Goal: Task Accomplishment & Management: Use online tool/utility

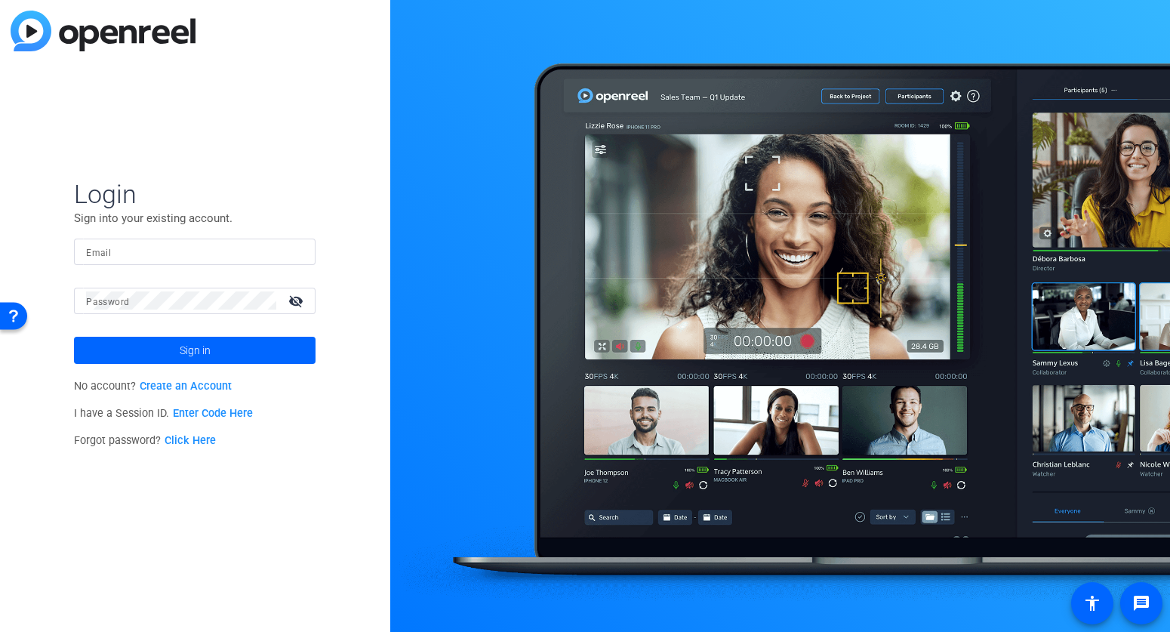
click at [271, 257] on input "Email" at bounding box center [194, 251] width 217 height 18
type input "[PERSON_NAME][EMAIL_ADDRESS][DOMAIN_NAME]"
click at [74, 337] on button "Sign in" at bounding box center [195, 350] width 242 height 27
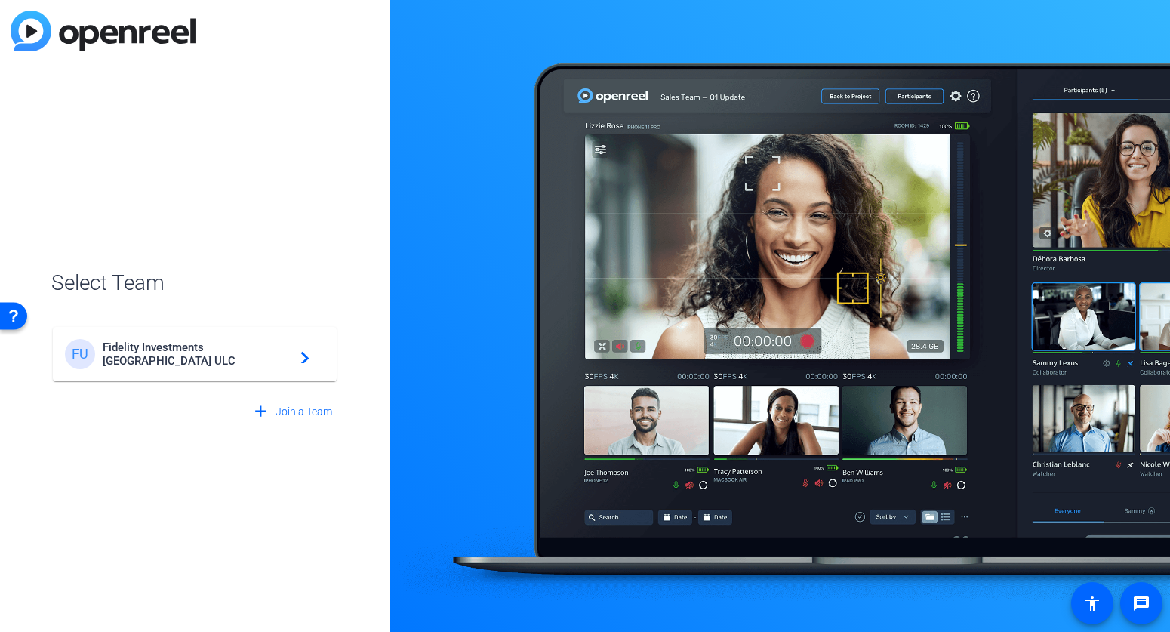
click at [190, 353] on span "Fidelity Investments [GEOGRAPHIC_DATA] ULC" at bounding box center [197, 354] width 189 height 27
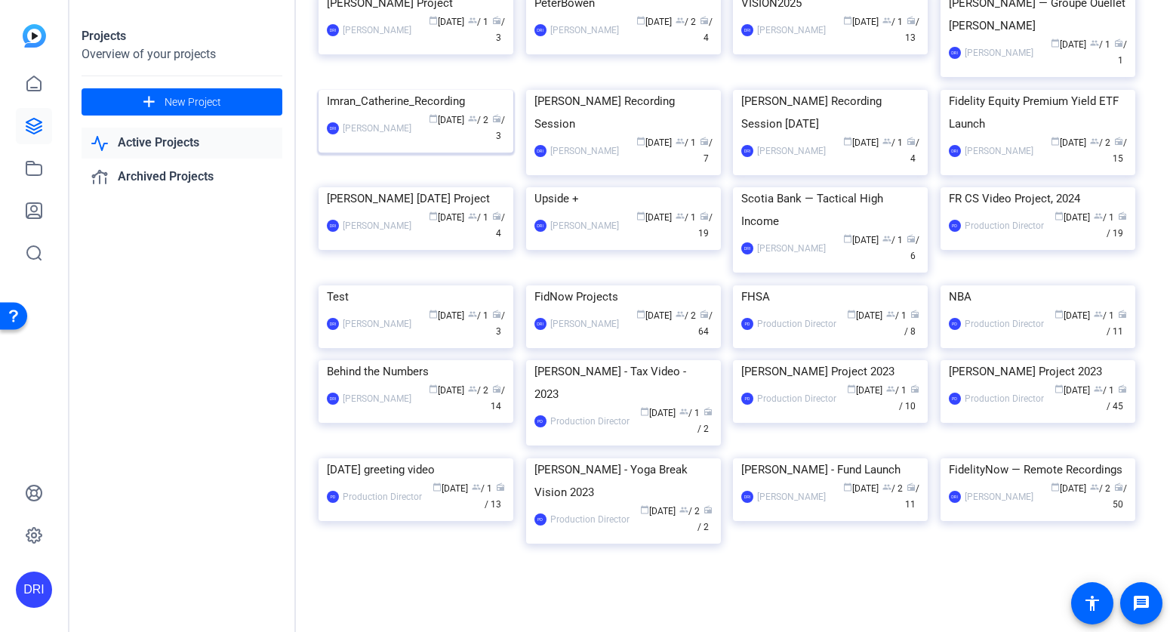
scroll to position [453, 0]
click at [615, 285] on img at bounding box center [623, 285] width 195 height 0
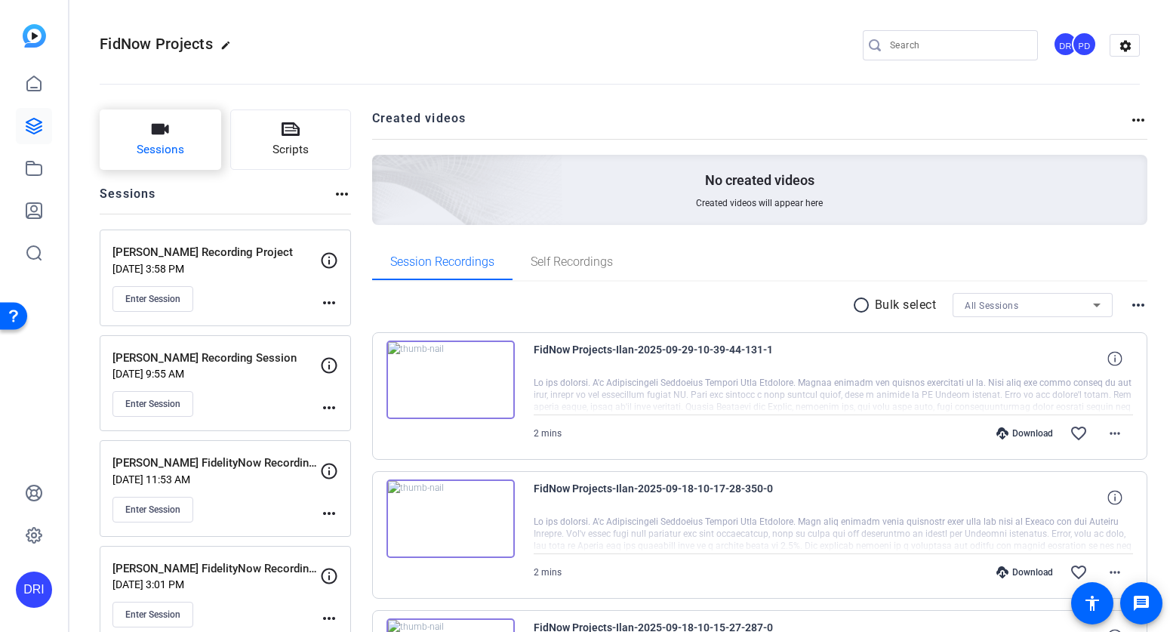
click at [161, 147] on span "Sessions" at bounding box center [161, 149] width 48 height 17
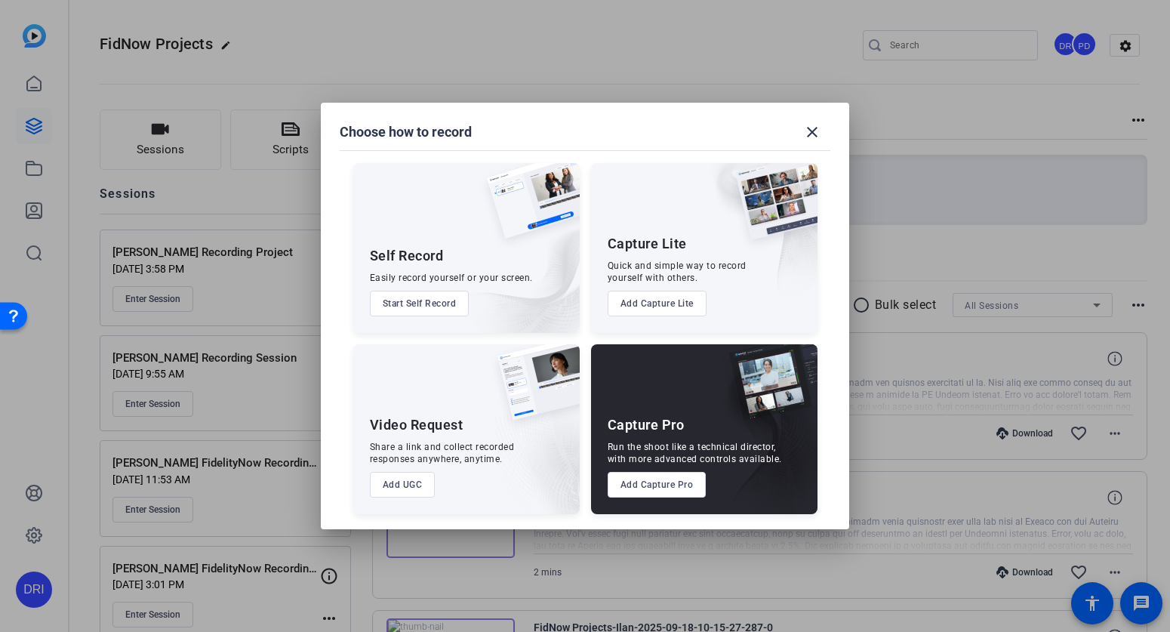
click at [659, 497] on button "Add Capture Pro" at bounding box center [657, 485] width 99 height 26
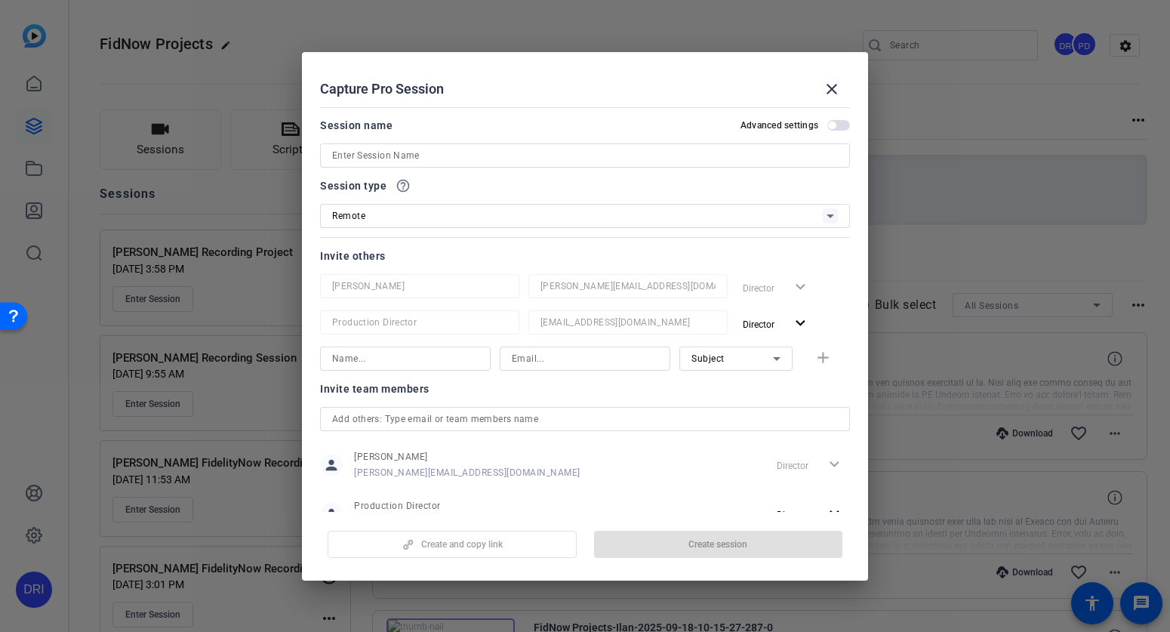
click at [529, 162] on input at bounding box center [585, 155] width 506 height 18
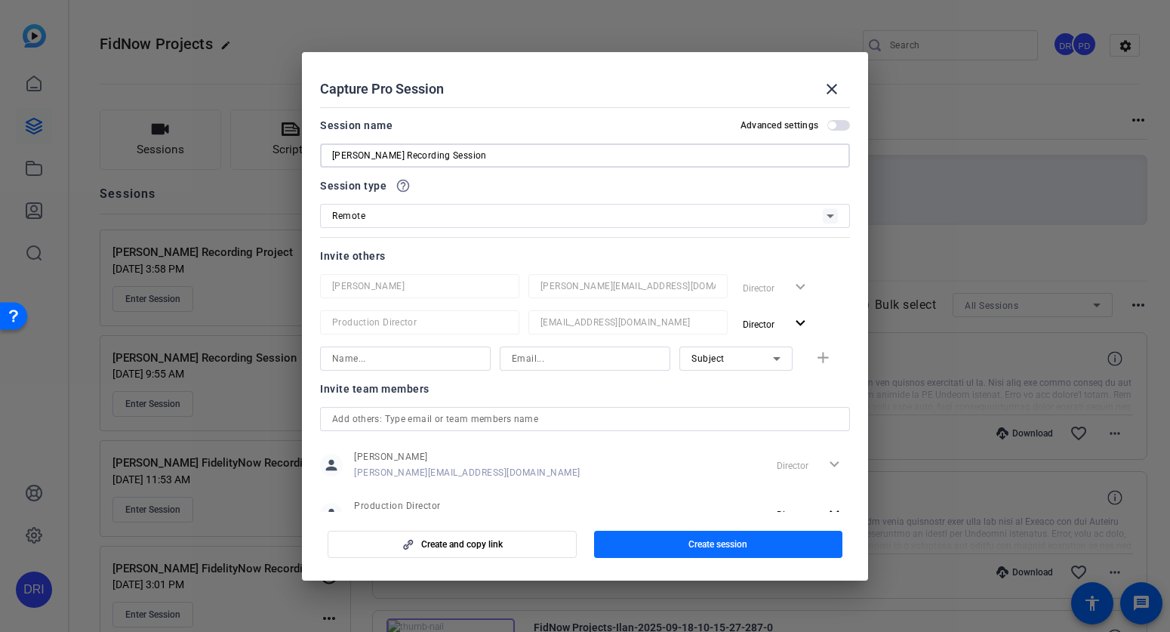
type input "Evan Zehnal Recording Session"
click at [659, 541] on span "button" at bounding box center [718, 544] width 249 height 36
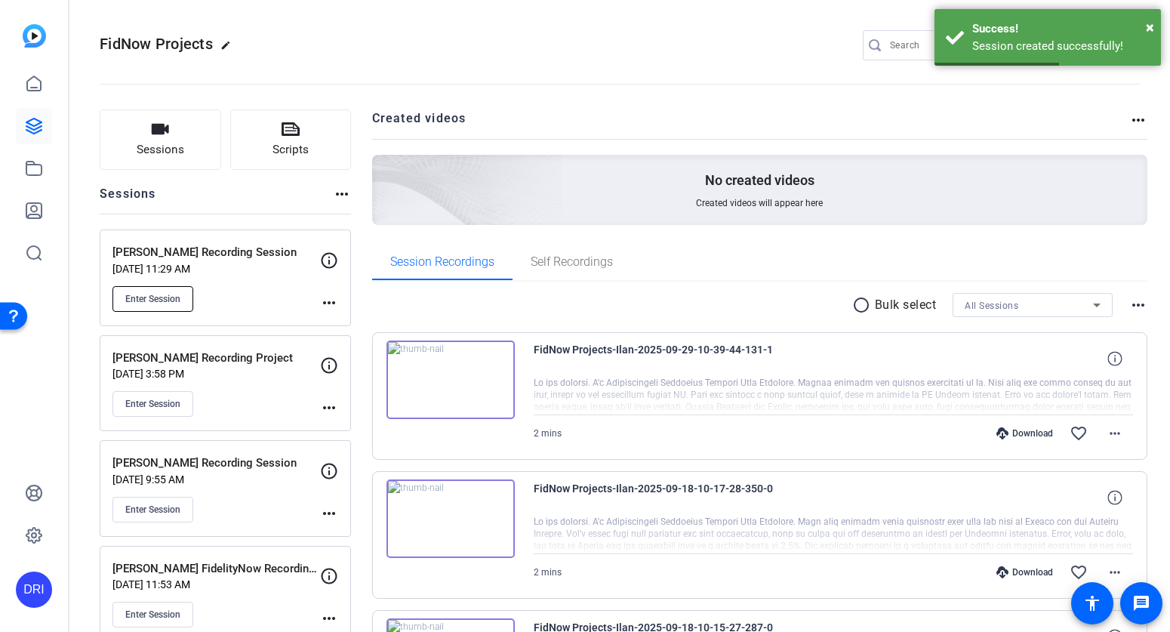
click at [168, 299] on span "Enter Session" at bounding box center [152, 299] width 55 height 12
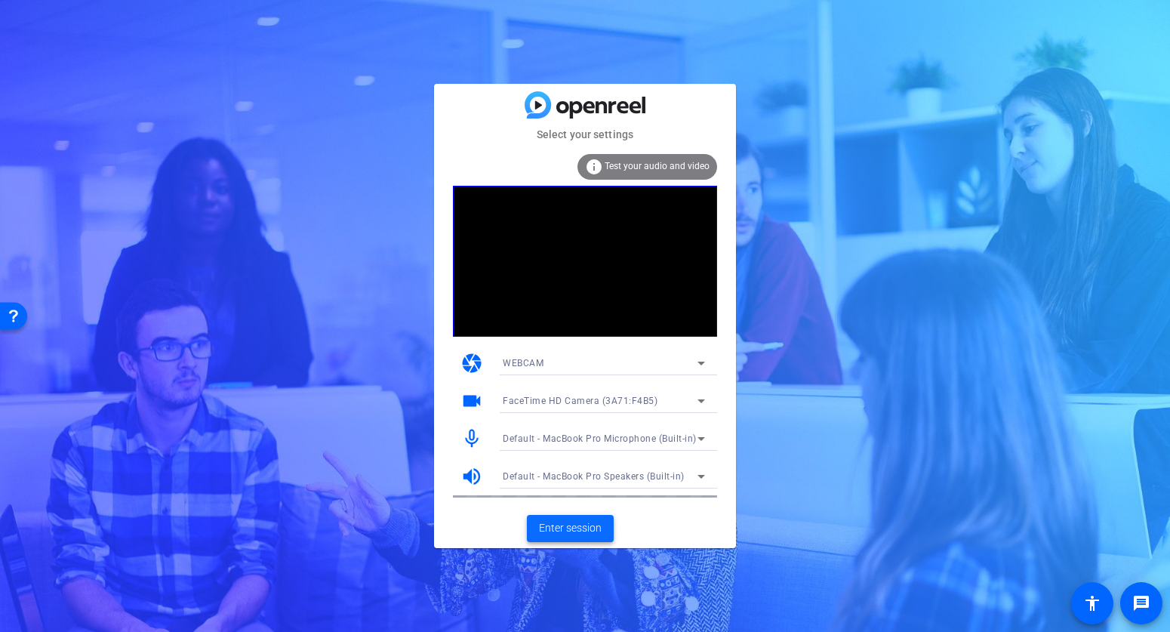
click at [561, 529] on span "Enter session" at bounding box center [570, 528] width 63 height 16
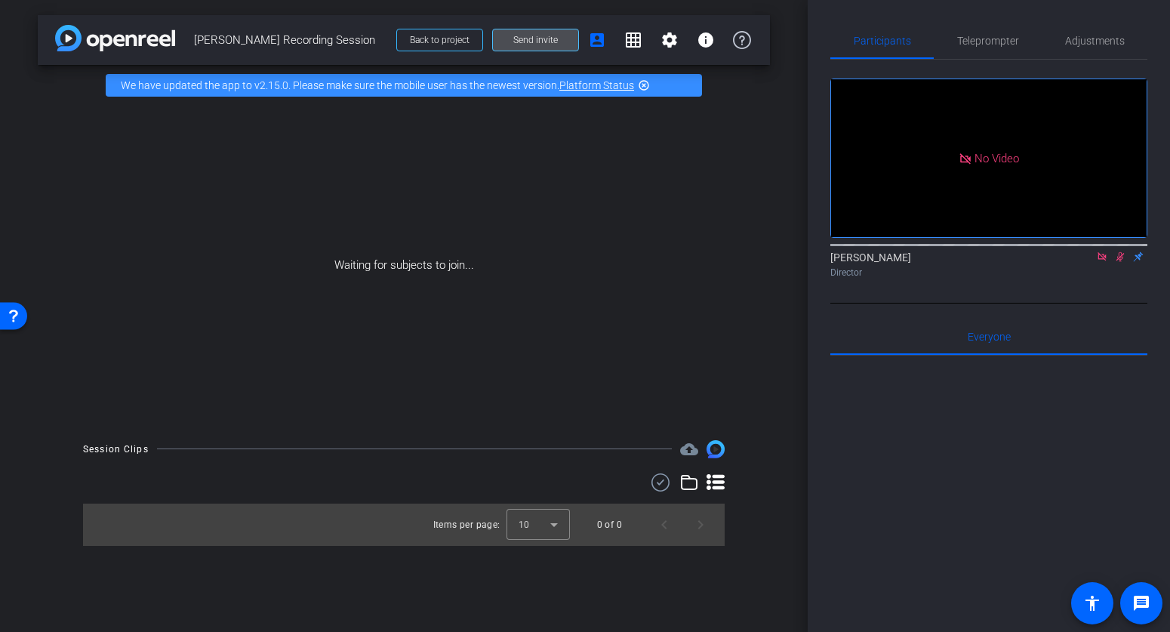
click at [536, 48] on span at bounding box center [535, 40] width 85 height 36
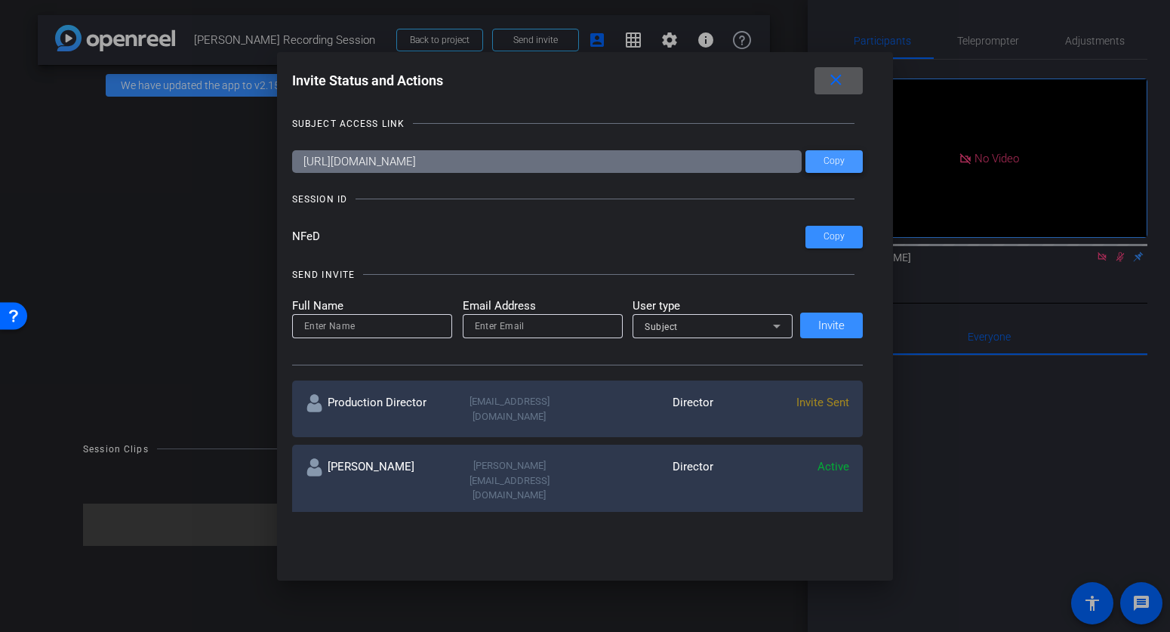
click at [842, 162] on span "Copy" at bounding box center [834, 161] width 21 height 11
click at [826, 231] on span "Copy" at bounding box center [834, 236] width 21 height 11
click at [840, 84] on mat-icon "close" at bounding box center [836, 80] width 19 height 19
